Goal: Information Seeking & Learning: Learn about a topic

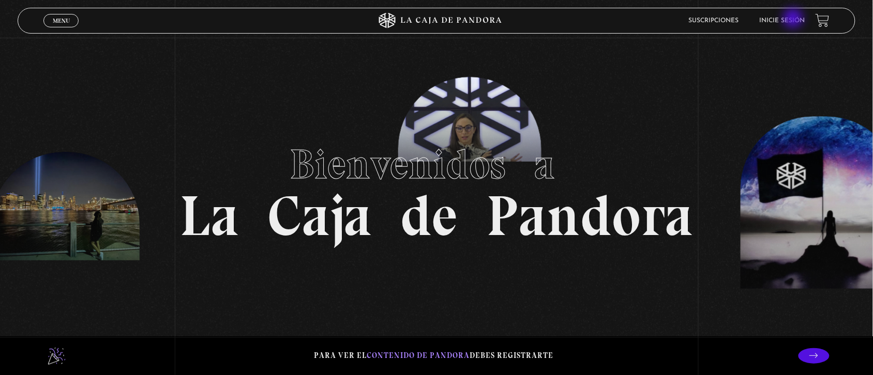
click at [794, 19] on link "Inicie sesión" at bounding box center [781, 21] width 45 height 6
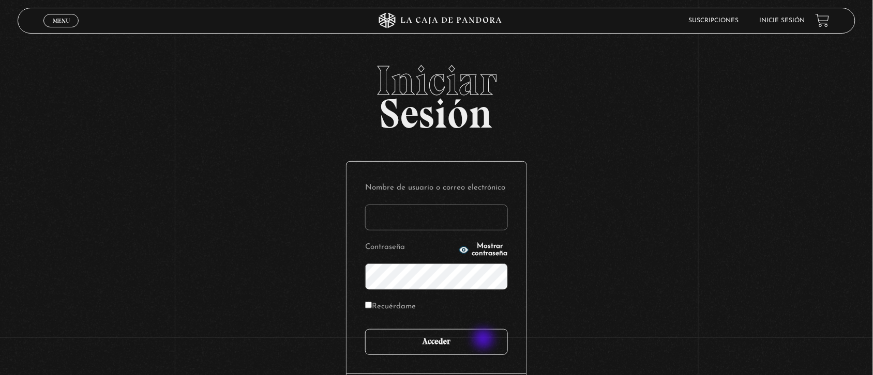
type input "Nora1267.nj@gmail.com"
click at [484, 340] on input "Acceder" at bounding box center [436, 342] width 143 height 26
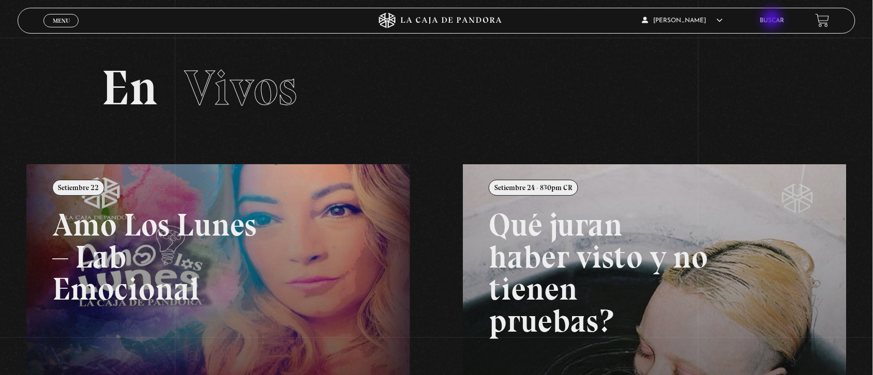
click at [773, 20] on link "Buscar" at bounding box center [772, 21] width 24 height 6
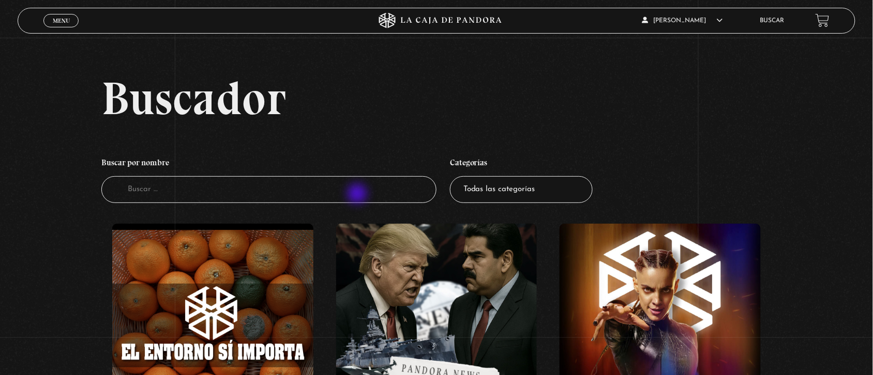
click at [358, 195] on input "Buscador" at bounding box center [268, 189] width 335 height 27
click at [355, 191] on input "Buscador" at bounding box center [268, 189] width 335 height 27
type input "halloween"
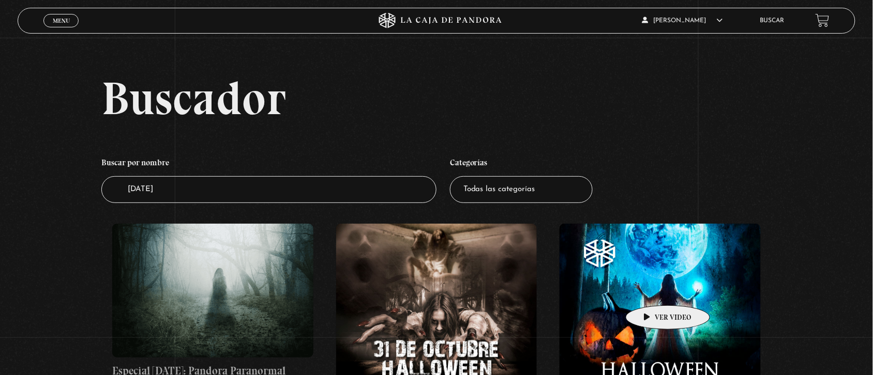
click at [651, 290] on figure at bounding box center [659, 324] width 201 height 201
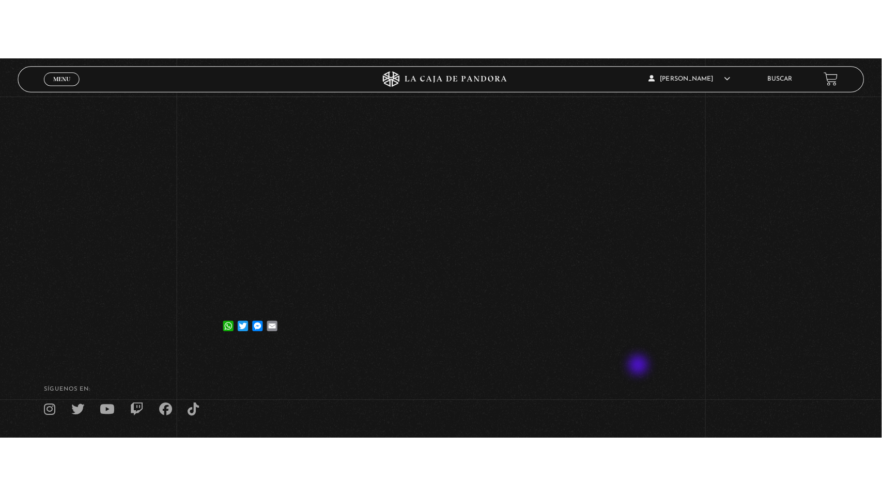
scroll to position [188, 0]
